Goal: Communication & Community: Answer question/provide support

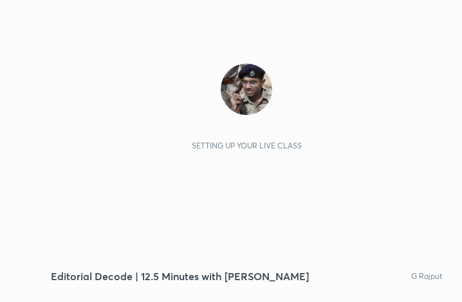
scroll to position [220, 410]
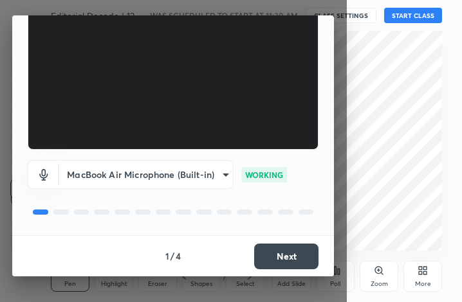
click at [276, 257] on button "Next" at bounding box center [286, 257] width 64 height 26
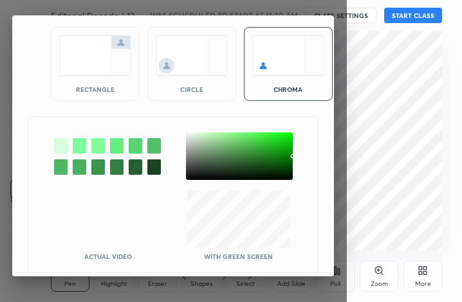
click at [68, 51] on img at bounding box center [95, 55] width 72 height 41
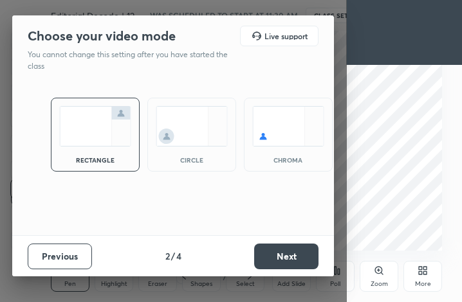
scroll to position [0, 0]
click at [68, 51] on p "You cannot change this setting after you have started the class" at bounding box center [132, 60] width 208 height 23
click at [292, 249] on button "Next" at bounding box center [286, 257] width 64 height 26
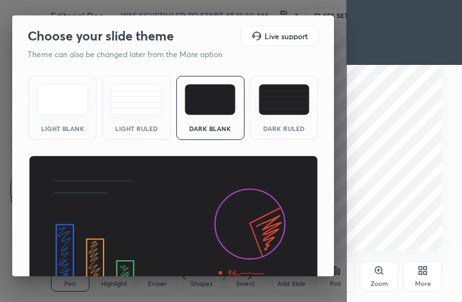
scroll to position [84, 0]
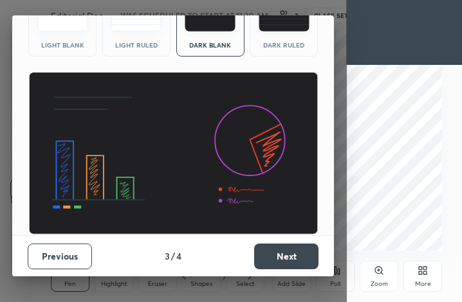
click at [291, 265] on button "Next" at bounding box center [286, 257] width 64 height 26
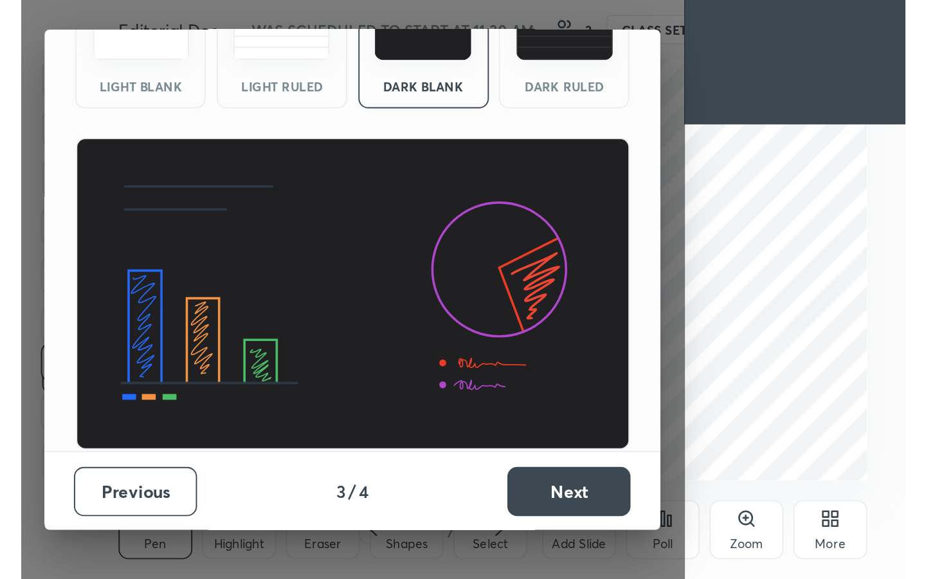
scroll to position [0, 0]
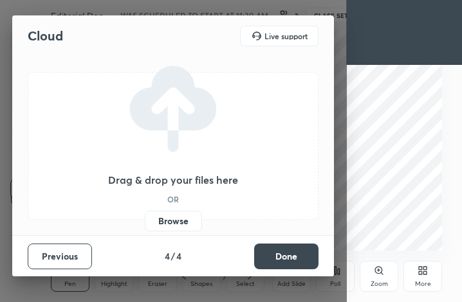
click at [291, 262] on button "Done" at bounding box center [286, 257] width 64 height 26
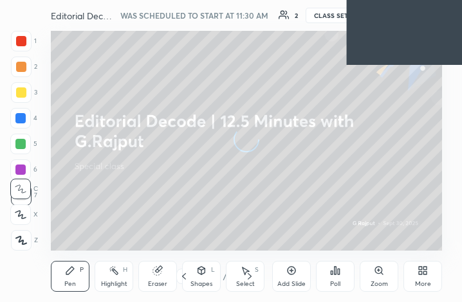
click at [426, 278] on div "More" at bounding box center [422, 276] width 39 height 31
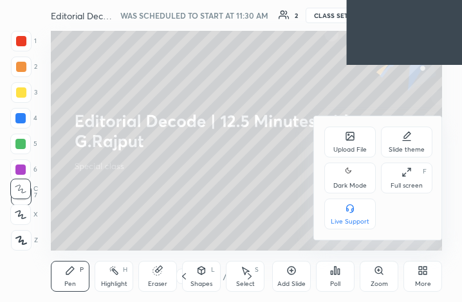
click at [406, 183] on div "Full screen" at bounding box center [406, 186] width 32 height 6
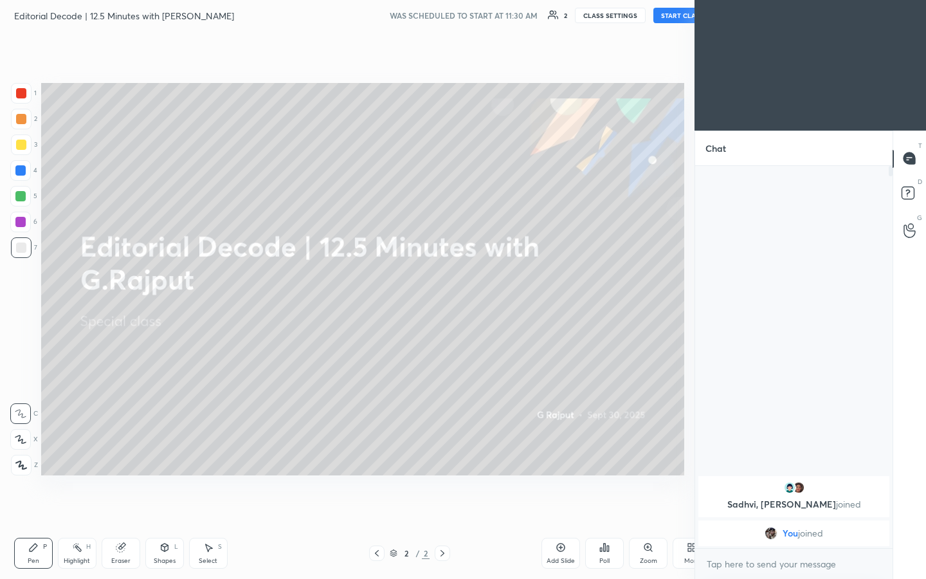
scroll to position [63790, 63643]
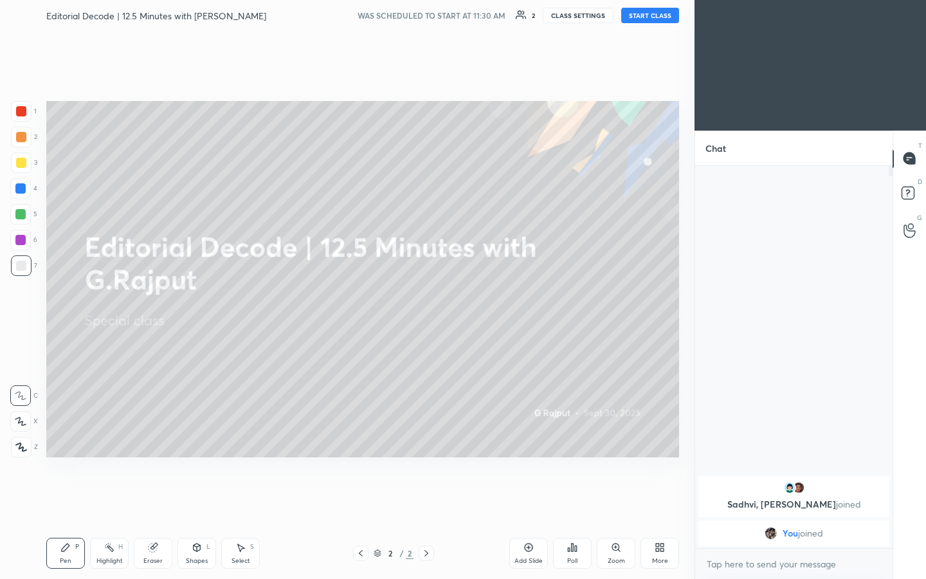
click at [461, 17] on button "START CLASS" at bounding box center [650, 15] width 58 height 15
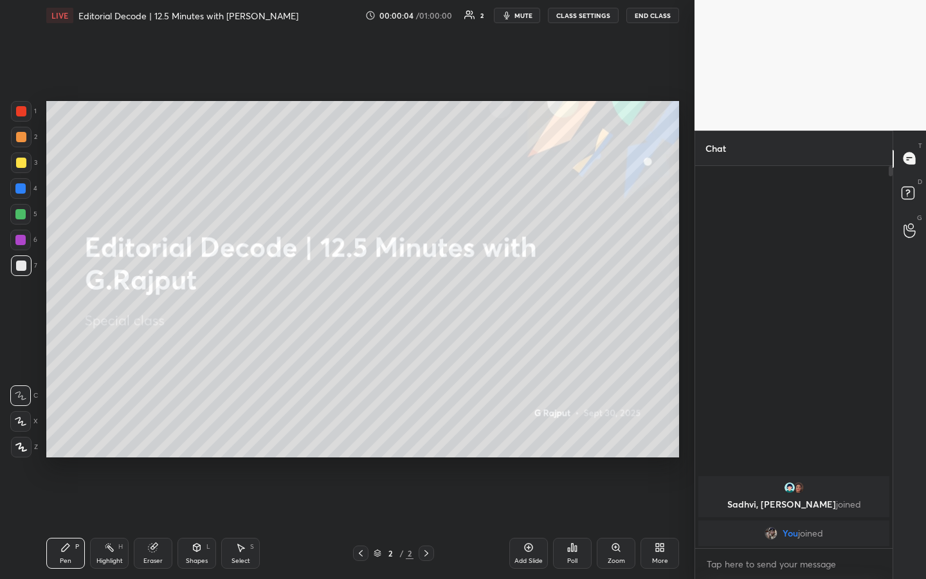
click at [461, 19] on button "End Class" at bounding box center [652, 15] width 53 height 15
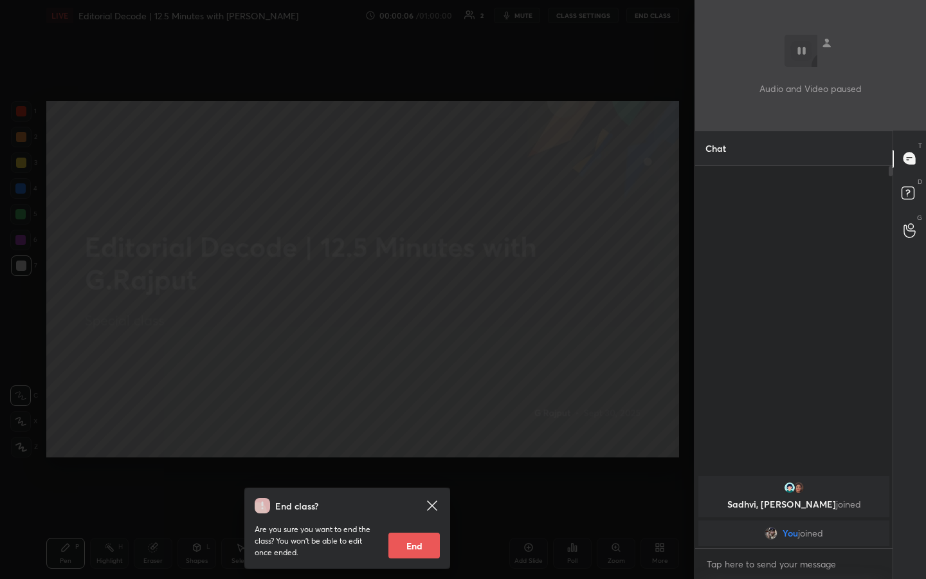
click at [461, 302] on body "1 2 3 4 5 6 7 C X Z C X Z E E Erase all H H LIVE Editorial Decode | 12.5 Minute…" at bounding box center [463, 289] width 926 height 579
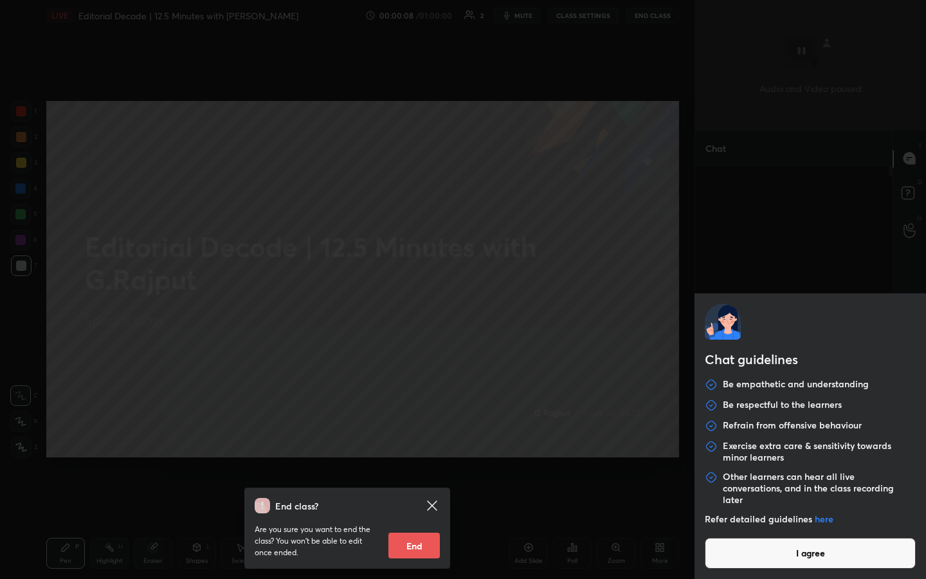
click at [461, 302] on button "I agree" at bounding box center [810, 552] width 211 height 31
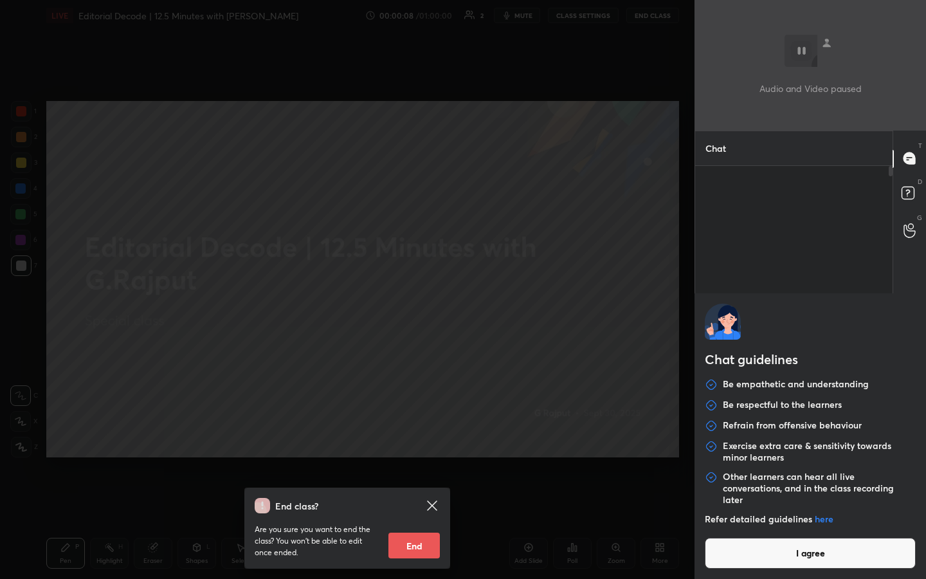
type textarea "x"
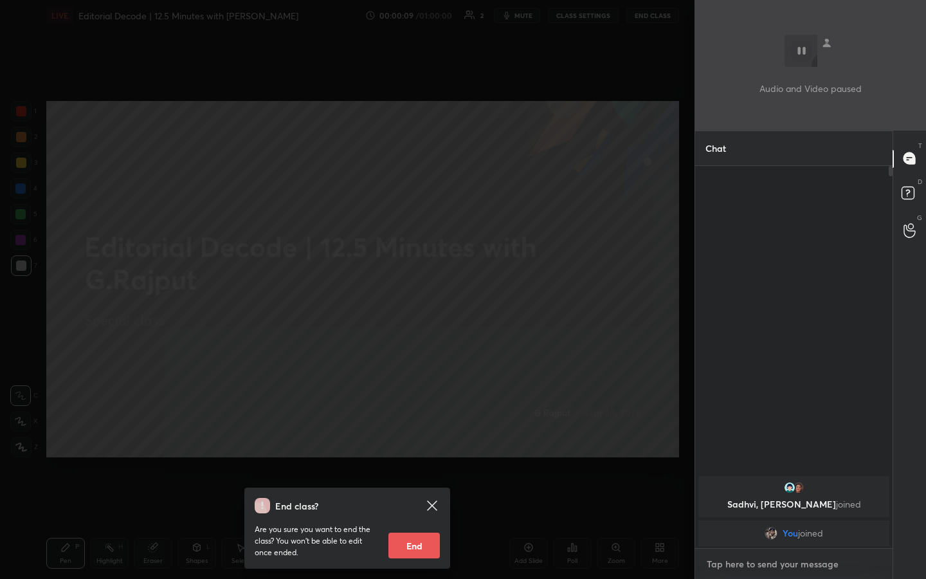
type textarea "n"
type textarea "x"
type textarea "no"
type textarea "x"
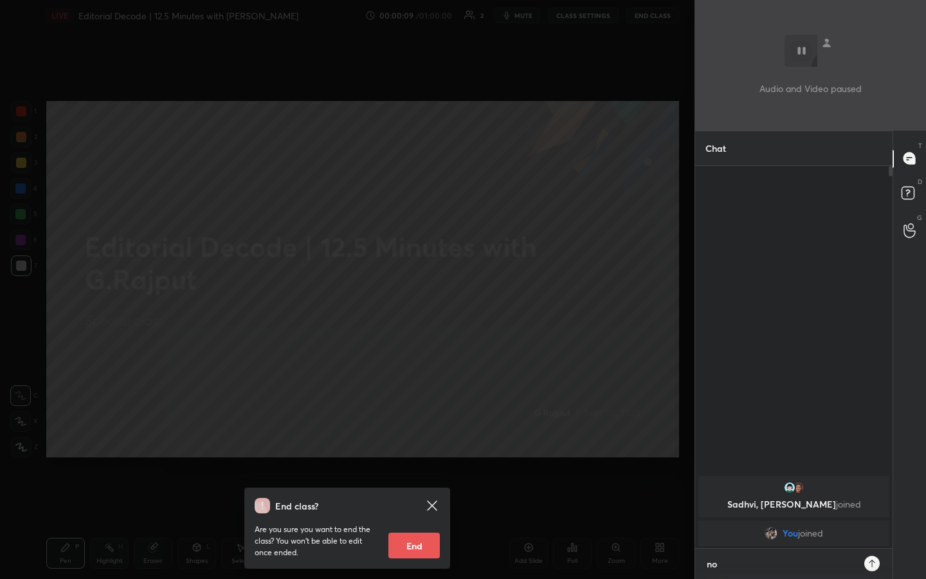
type textarea "no"
type textarea "x"
type textarea "no c"
type textarea "x"
type textarea "no cl"
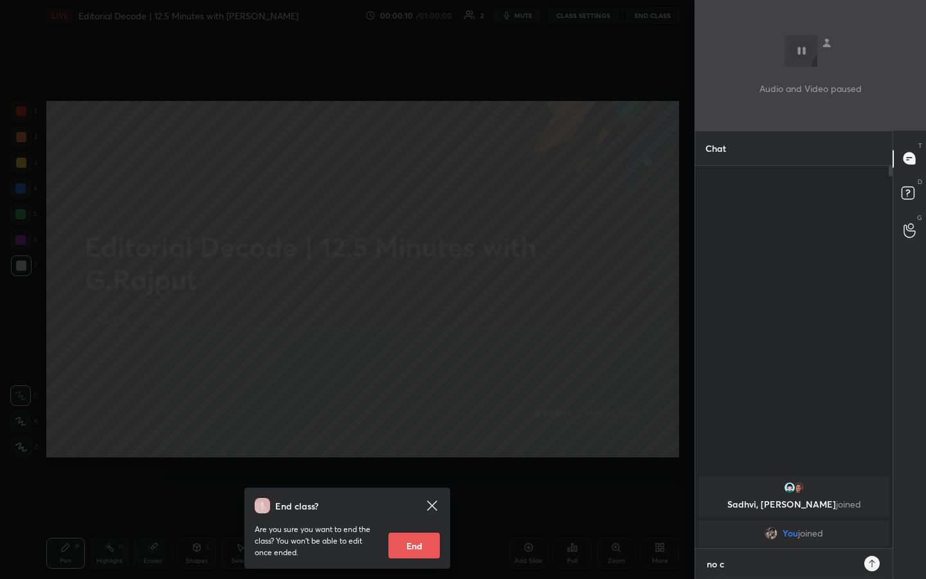
type textarea "x"
type textarea "no cla"
type textarea "x"
type textarea "no clas"
type textarea "x"
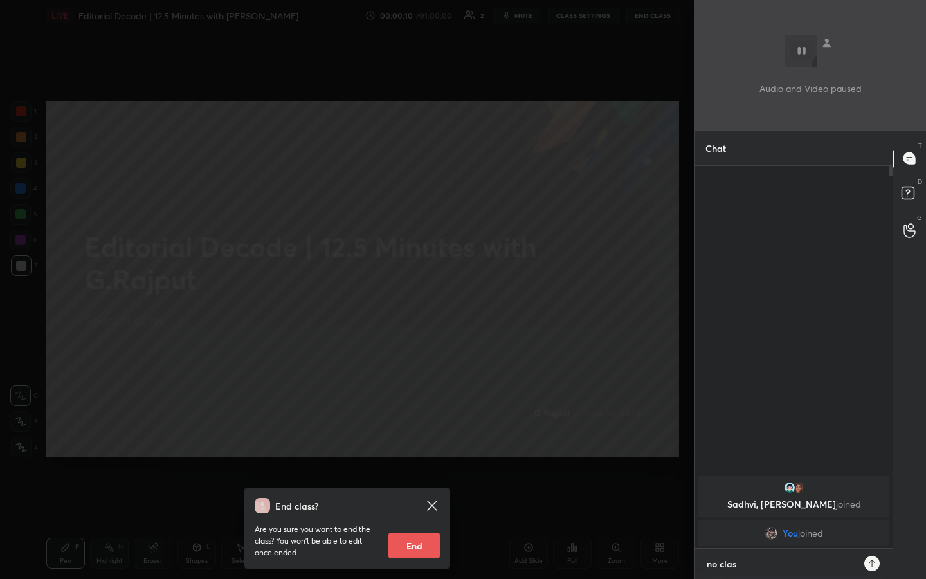
type textarea "no class"
type textarea "x"
type textarea "no class"
type textarea "x"
type textarea "no class t"
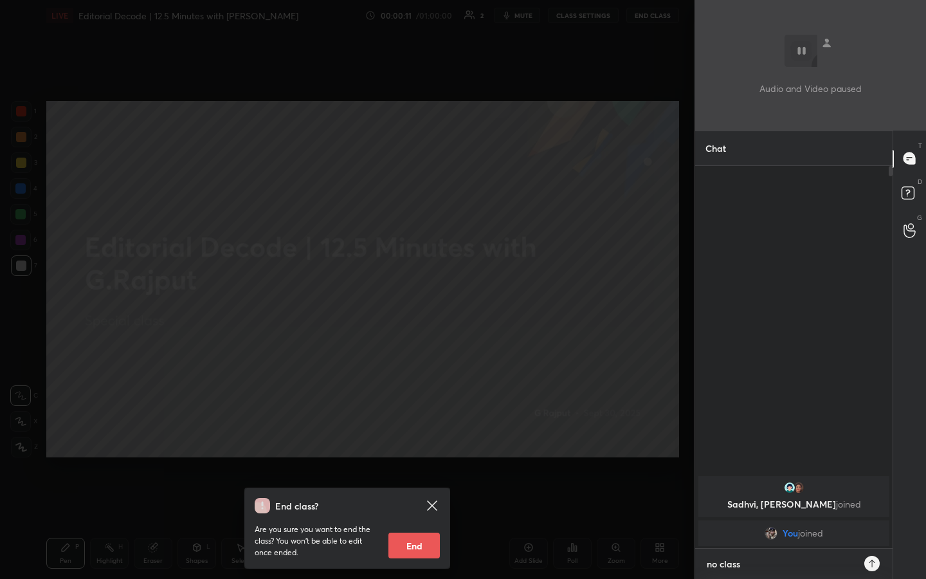
type textarea "x"
type textarea "no class to"
type textarea "x"
type textarea "no class [PERSON_NAME]"
type textarea "x"
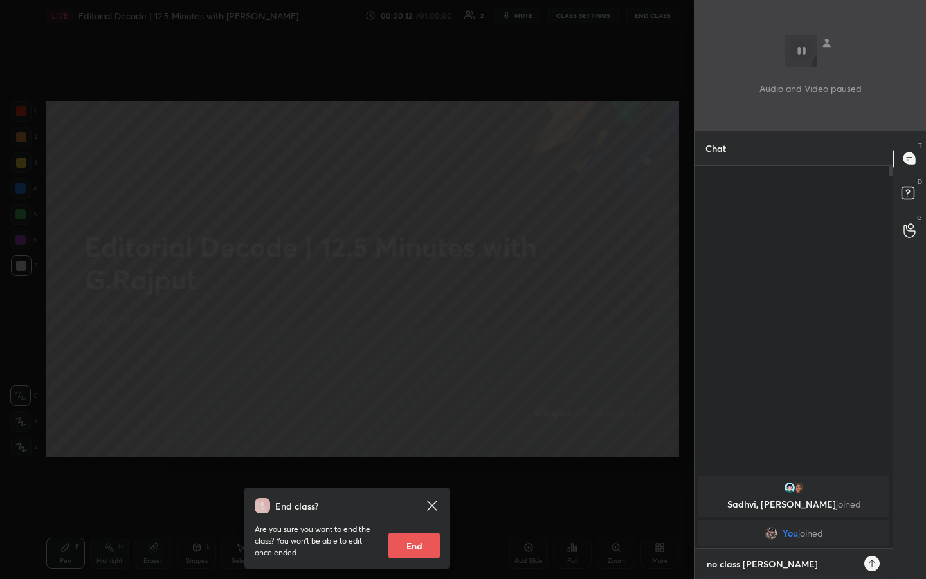
type textarea "no class toda"
type textarea "x"
type textarea "no class [DATE]"
type textarea "x"
type textarea "no class [DATE]"
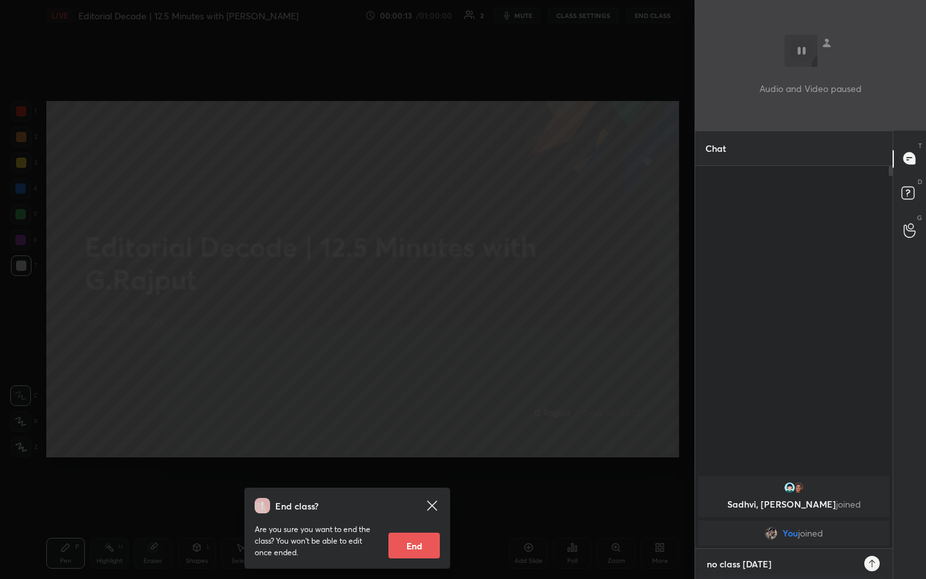
type textarea "x"
type textarea "no class [DATE] a"
type textarea "x"
type textarea "no class [DATE] an"
type textarea "x"
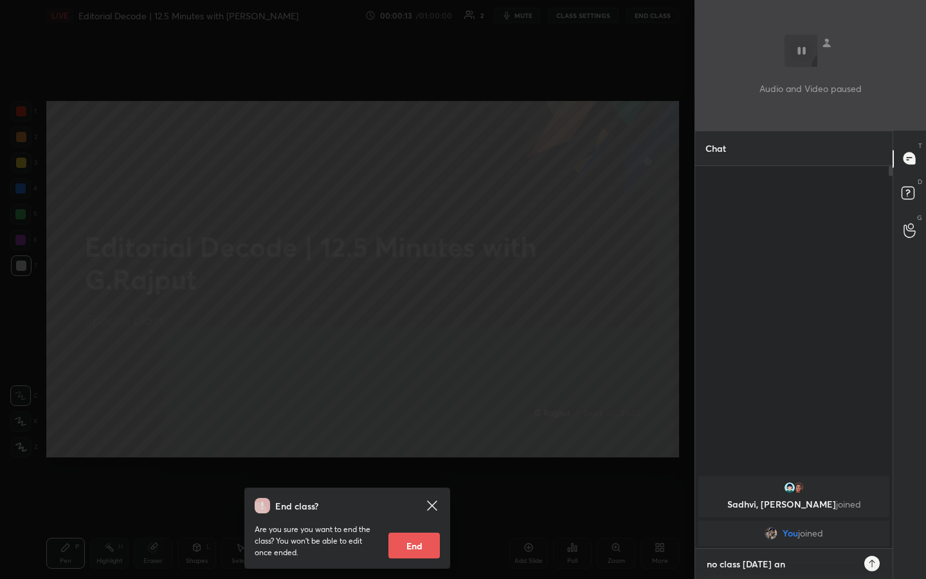
type textarea "no class [DATE] and"
type textarea "x"
type textarea "no class [DATE] and"
type textarea "x"
type textarea "no class [DATE] and t"
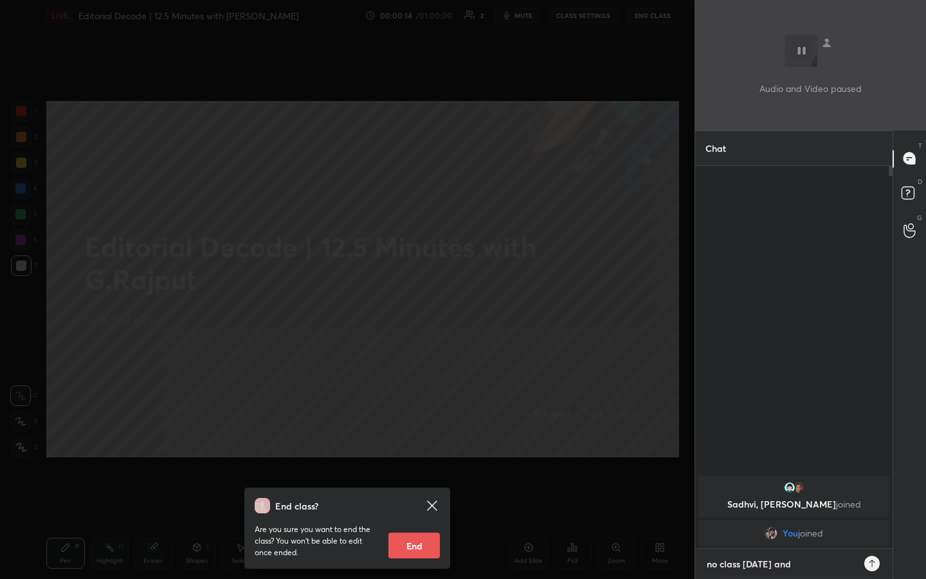
type textarea "x"
type textarea "no class [DATE] and tm"
type textarea "x"
type textarea "no class [DATE] and tmr"
type textarea "x"
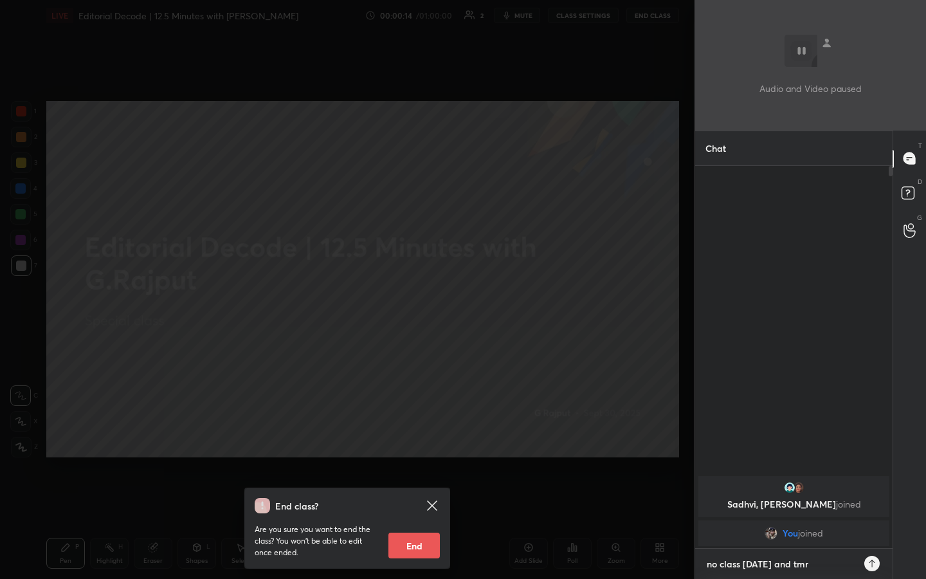
type textarea "no class [DATE] and [DATE]"
type textarea "x"
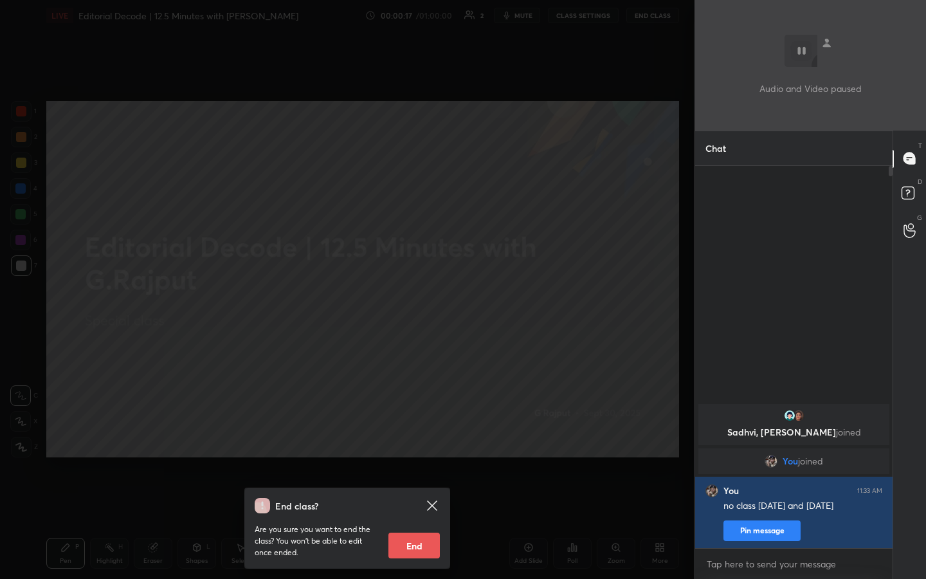
click at [412, 302] on button "End" at bounding box center [413, 545] width 51 height 26
type textarea "x"
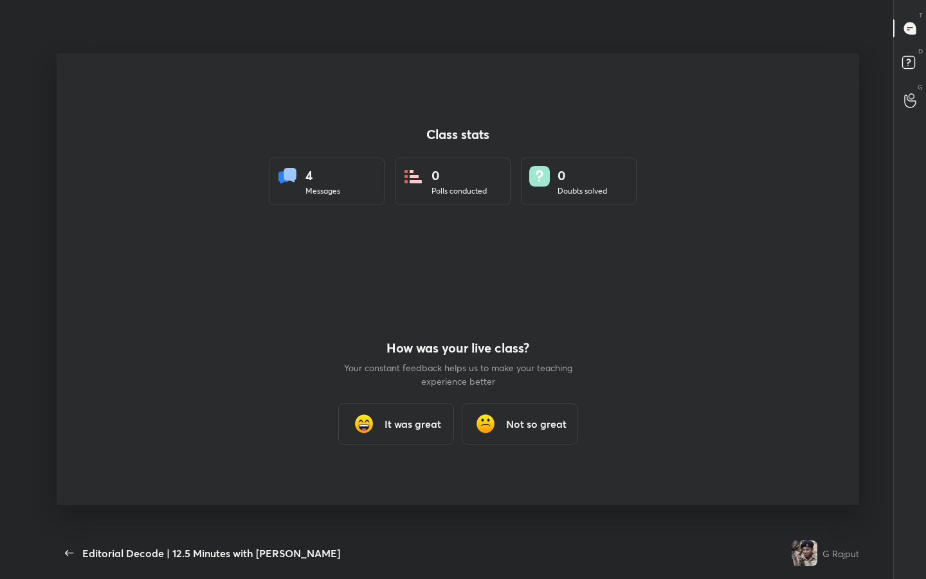
scroll to position [0, 0]
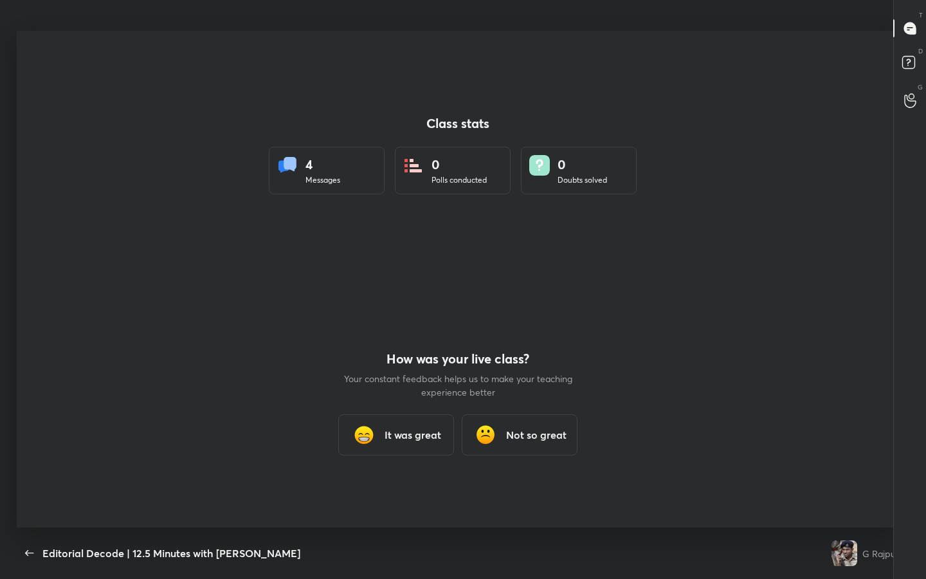
click at [442, 302] on div "It was great" at bounding box center [396, 434] width 116 height 41
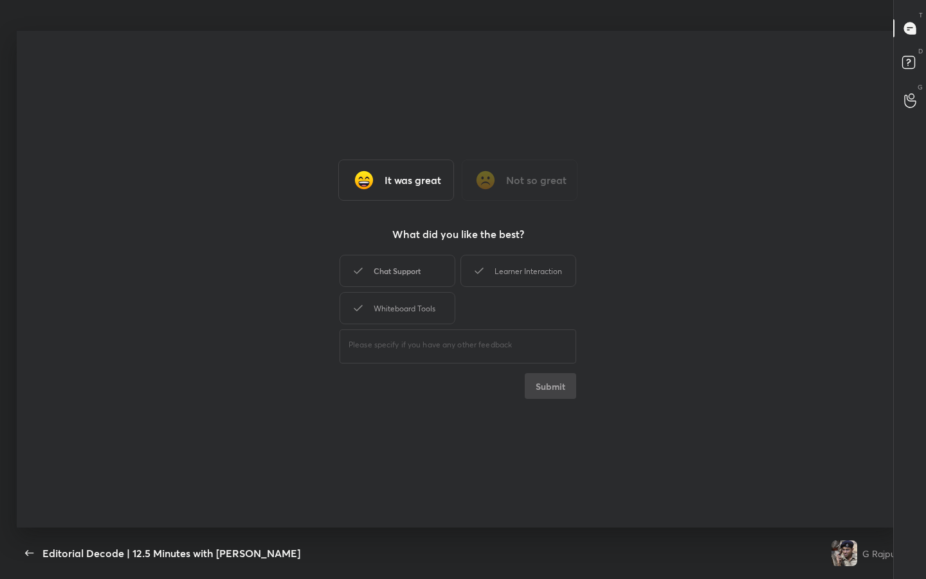
click at [424, 280] on div "Chat Support" at bounding box center [397, 271] width 116 height 32
click at [461, 274] on div "Learner Interaction" at bounding box center [518, 271] width 116 height 32
click at [426, 302] on div "Whiteboard Tools" at bounding box center [397, 308] width 116 height 32
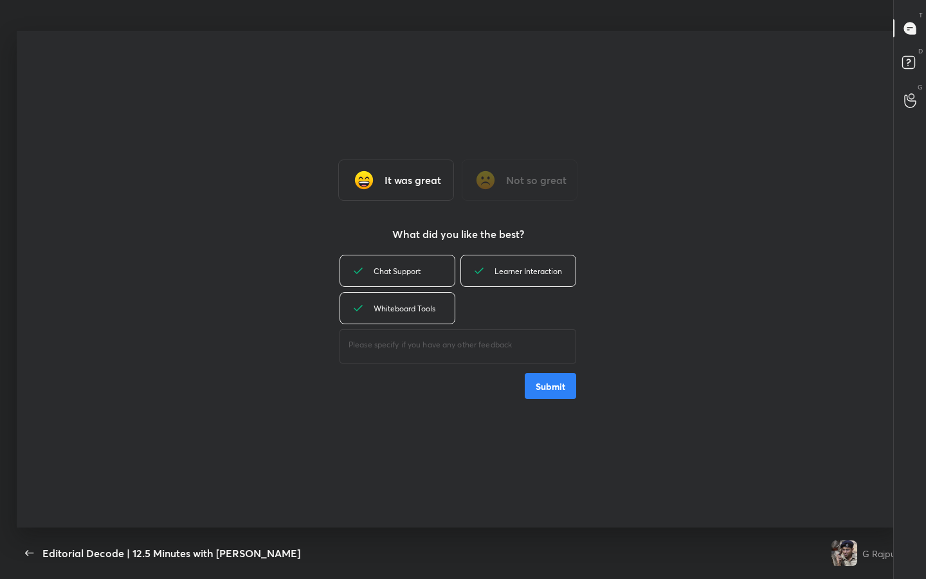
click at [461, 302] on button "Submit" at bounding box center [550, 386] width 51 height 26
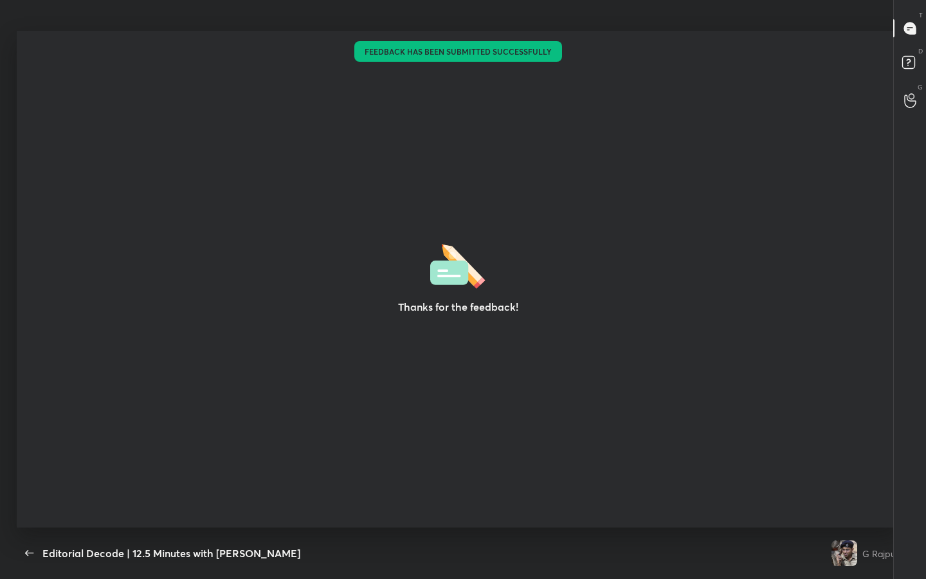
drag, startPoint x: 563, startPoint y: 384, endPoint x: 550, endPoint y: 369, distance: 19.6
click at [461, 302] on div "Thanks for the feedback!" at bounding box center [458, 279] width 882 height 496
